Goal: Task Accomplishment & Management: Use online tool/utility

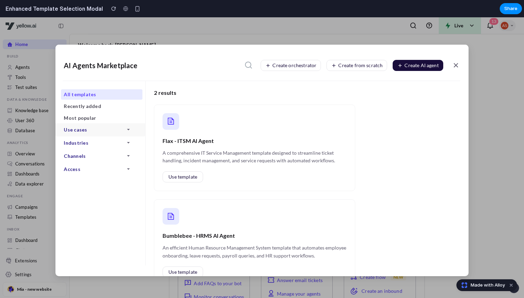
click at [96, 123] on div "Use cases" at bounding box center [100, 129] width 90 height 13
click at [456, 65] on icon at bounding box center [456, 65] width 9 height 8
click at [458, 71] on div at bounding box center [456, 66] width 9 height 14
click at [457, 67] on icon at bounding box center [456, 65] width 9 height 8
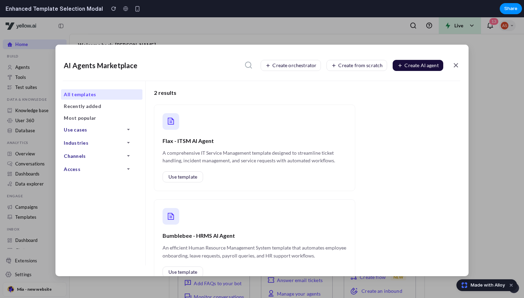
click at [457, 67] on icon at bounding box center [456, 65] width 9 height 8
click at [456, 65] on icon at bounding box center [456, 65] width 9 height 8
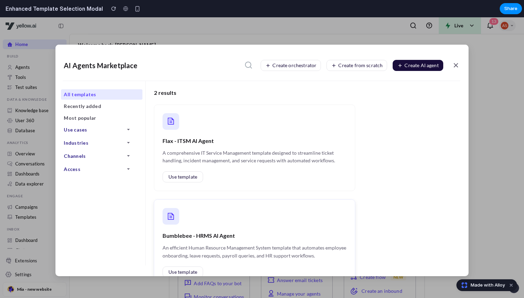
scroll to position [156, 0]
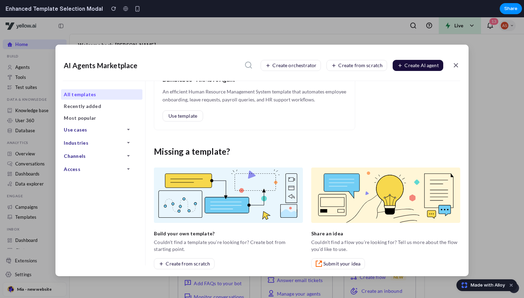
click at [26, 260] on div "AI Agents Marketplace Create orchestrator Create from scratch Create AI agent A…" at bounding box center [262, 157] width 524 height 281
